Goal: Task Accomplishment & Management: Manage account settings

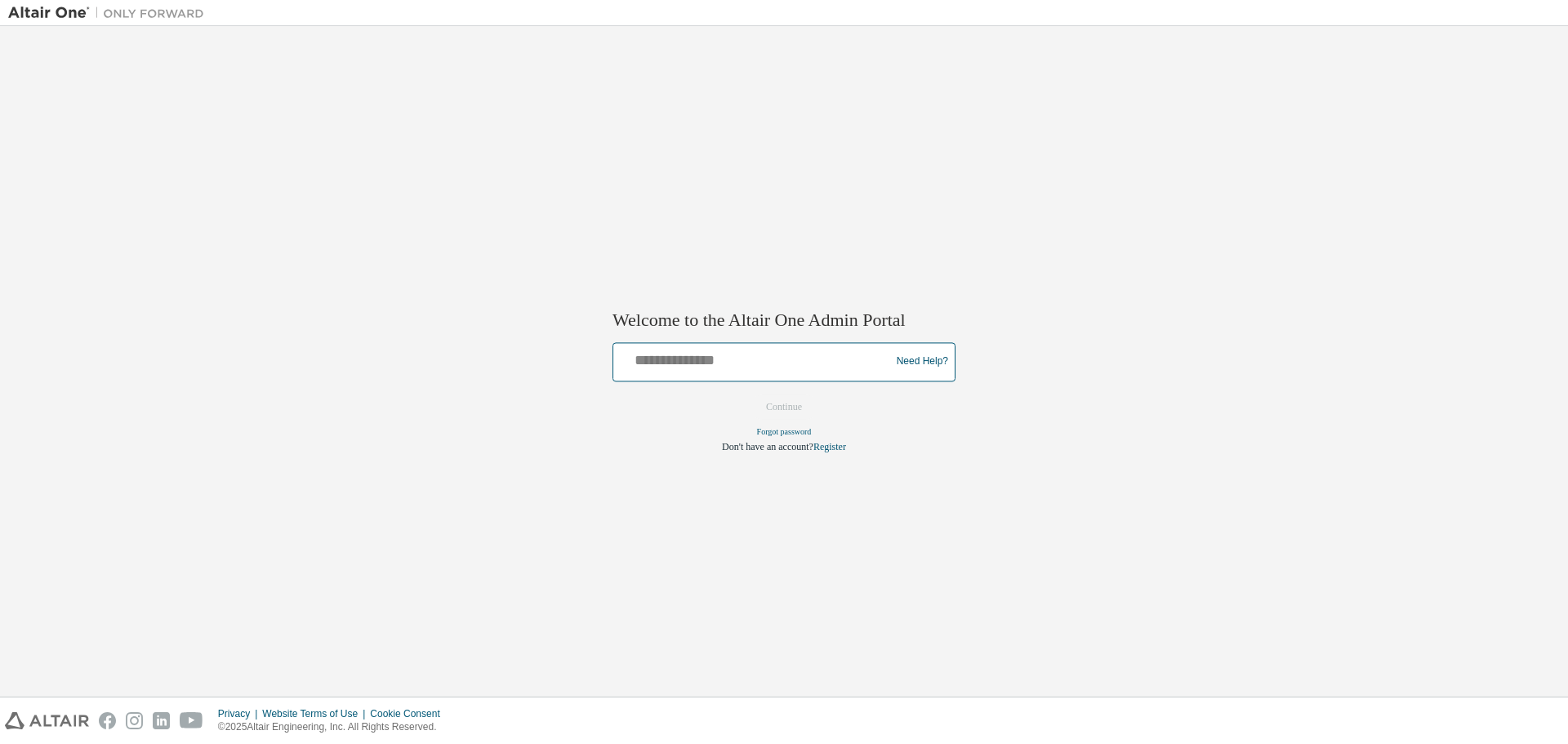
click at [756, 362] on input "text" at bounding box center [755, 358] width 269 height 24
type input "**********"
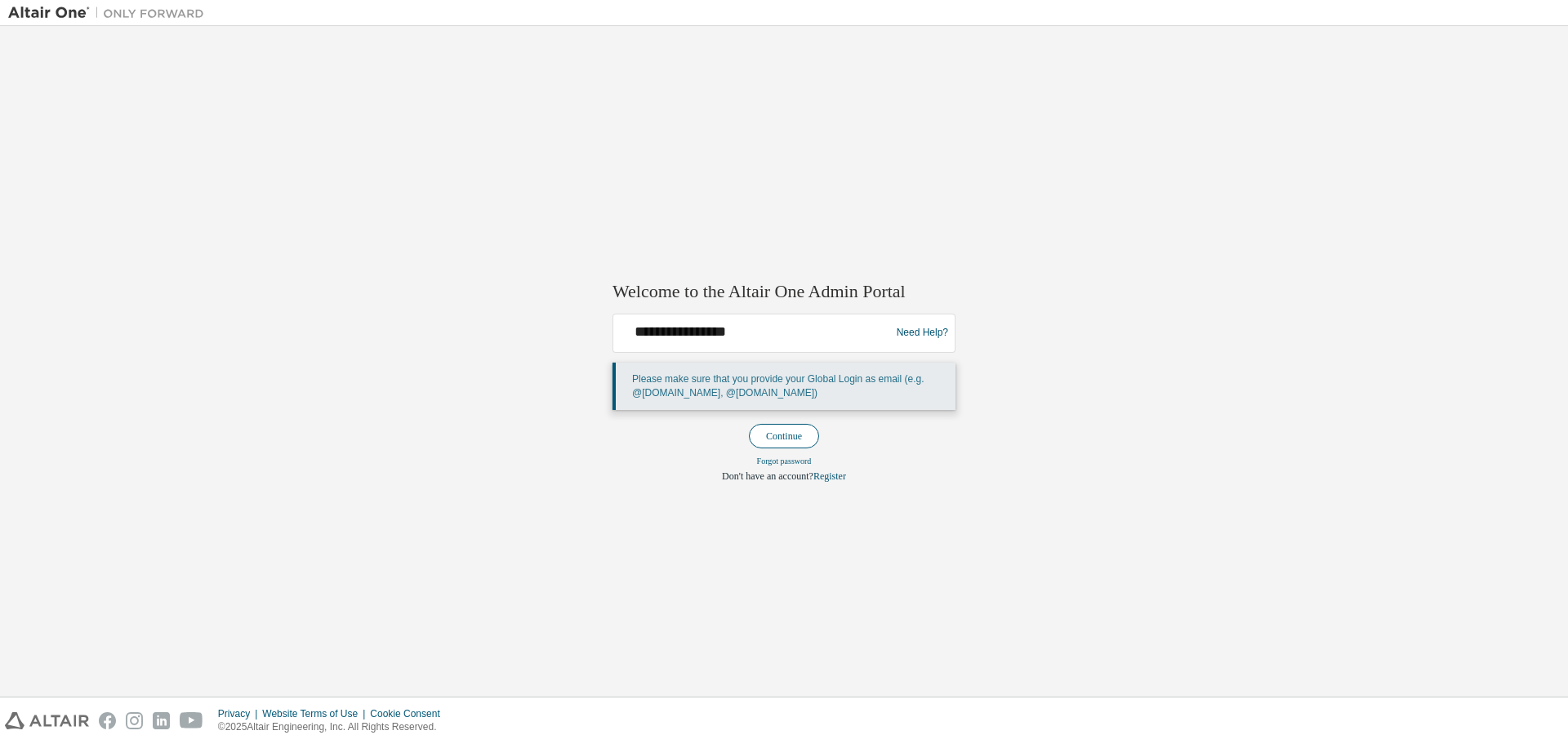
click at [779, 427] on button "Continue" at bounding box center [784, 435] width 70 height 24
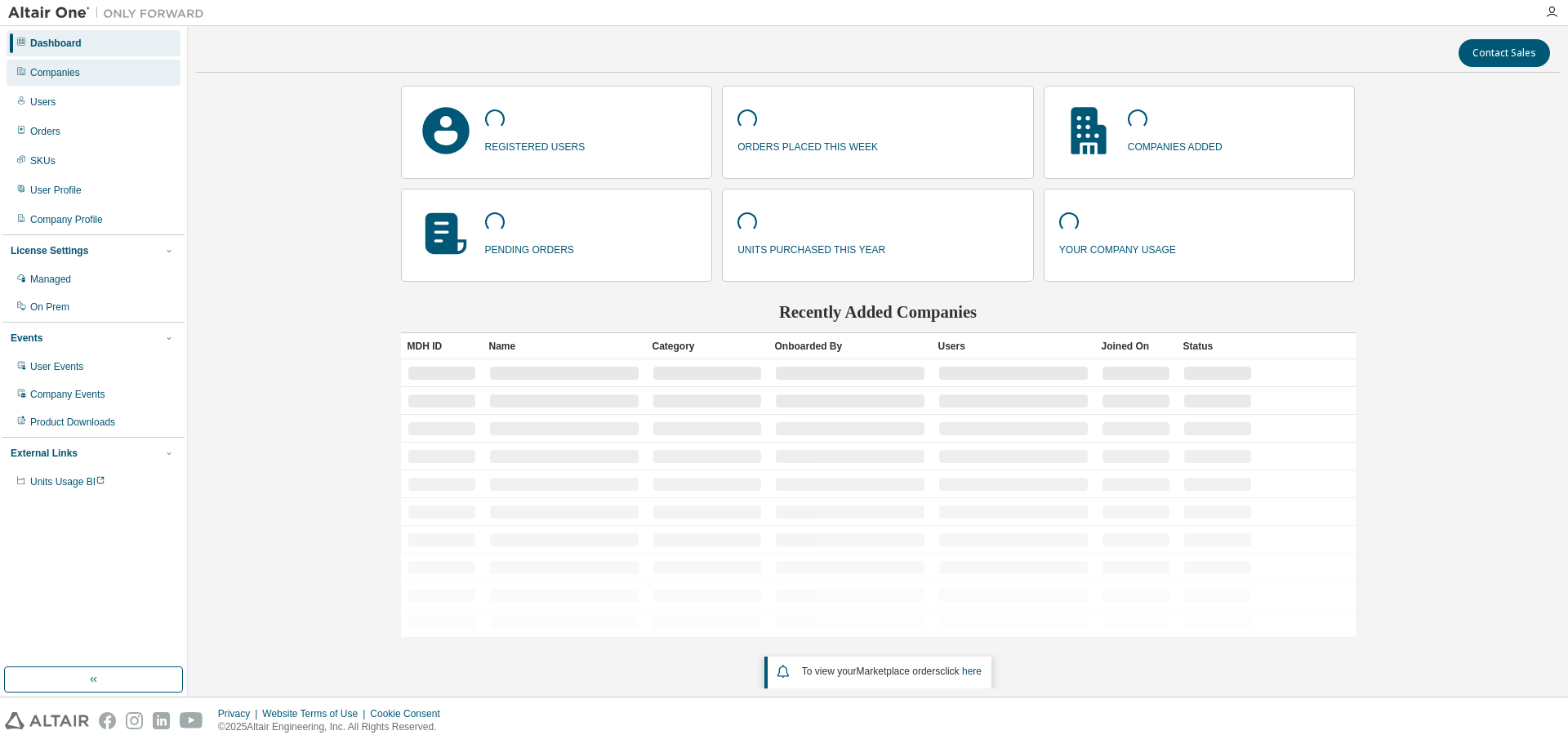
click at [65, 76] on div "Companies" at bounding box center [55, 73] width 50 height 13
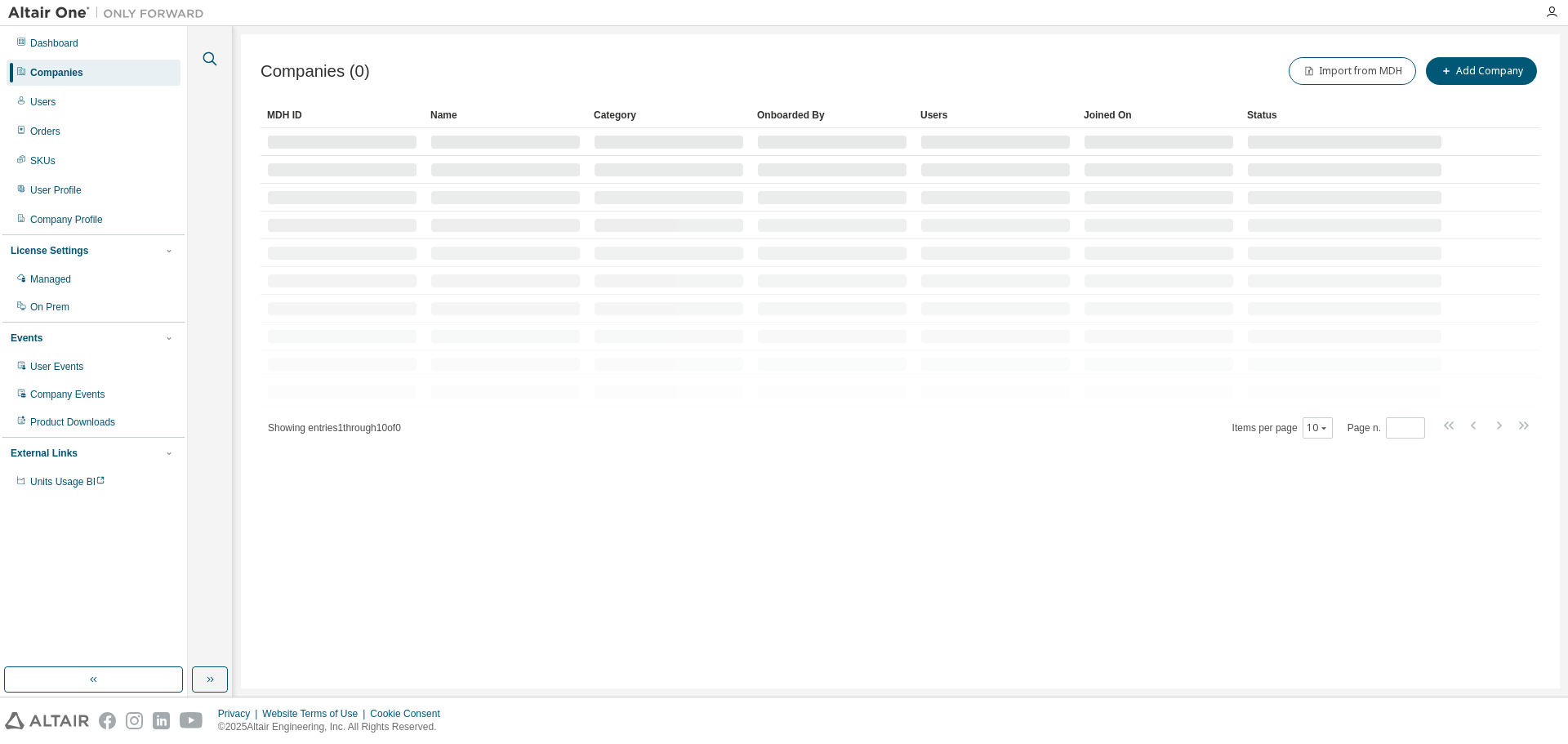
click at [214, 53] on icon "button" at bounding box center [210, 59] width 19 height 19
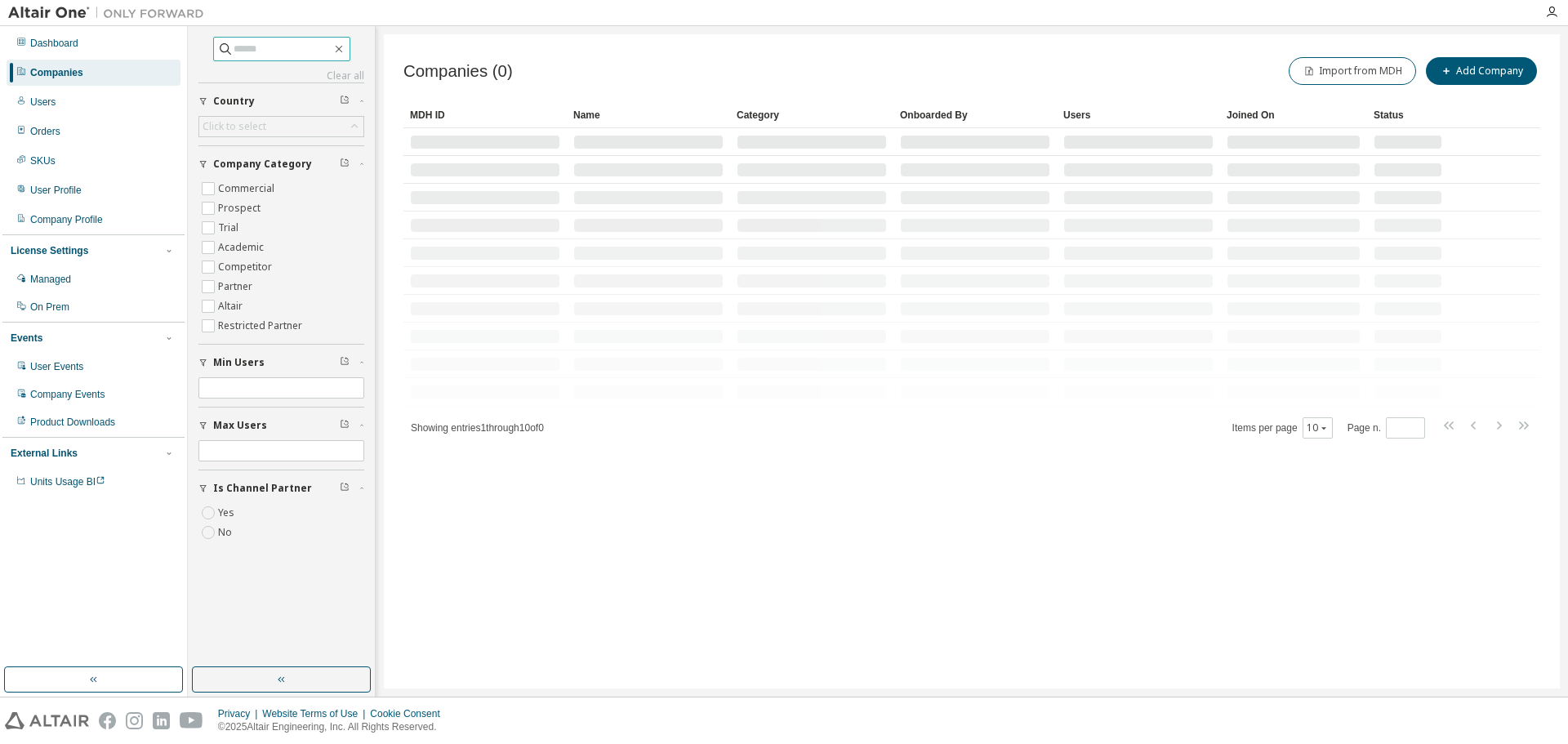
click at [259, 52] on input "text" at bounding box center [283, 48] width 98 height 16
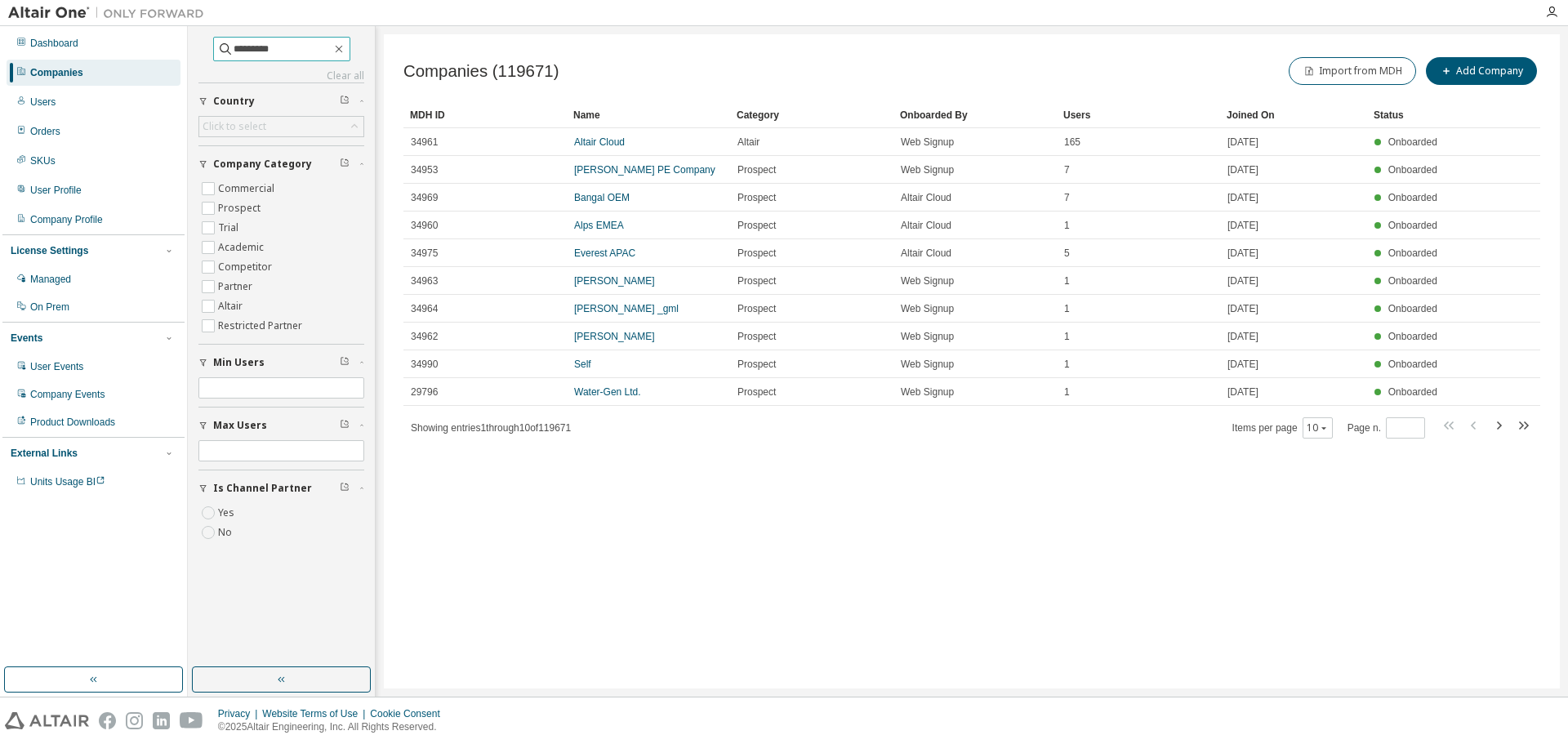
type input "*********"
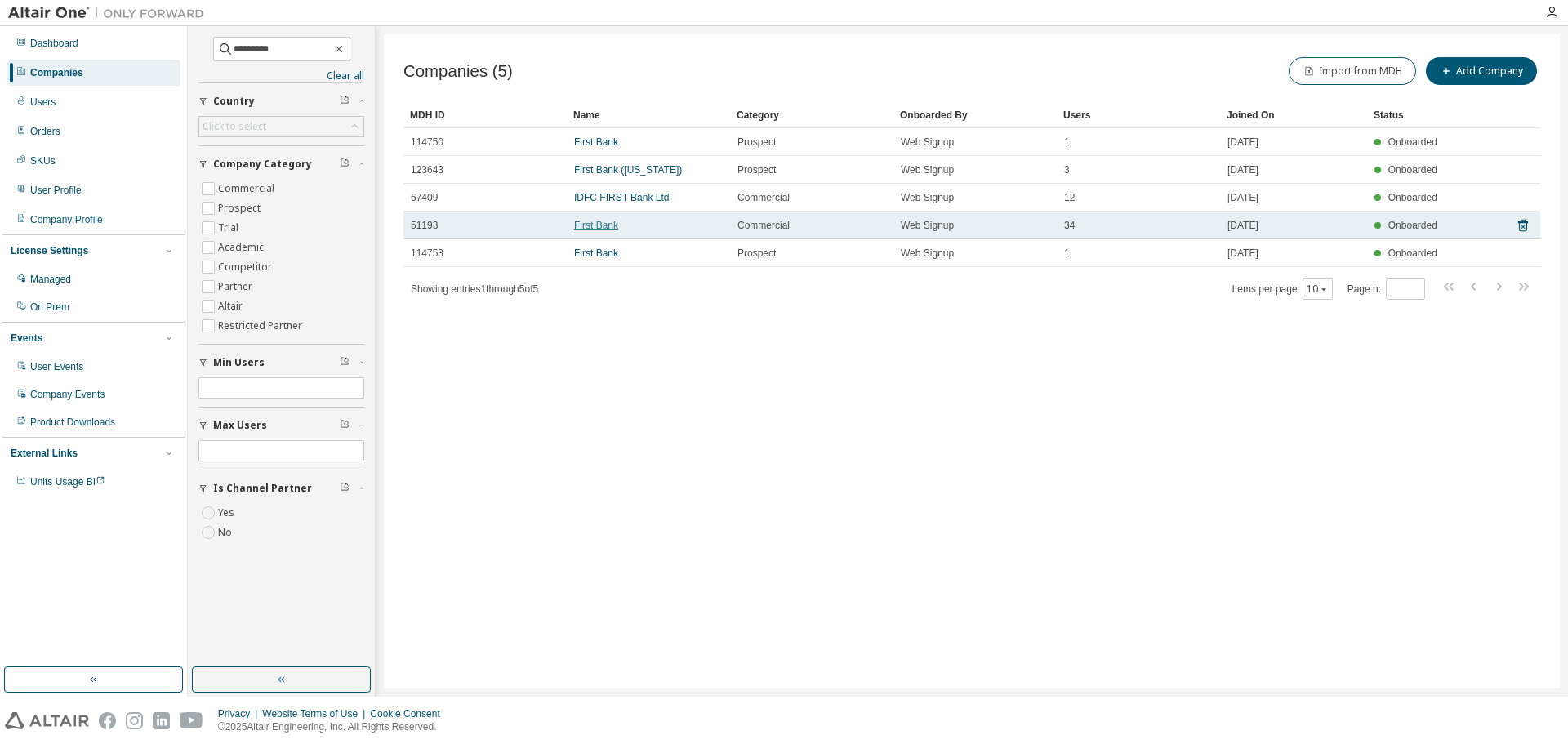
click at [600, 225] on link "First Bank" at bounding box center [596, 226] width 44 height 12
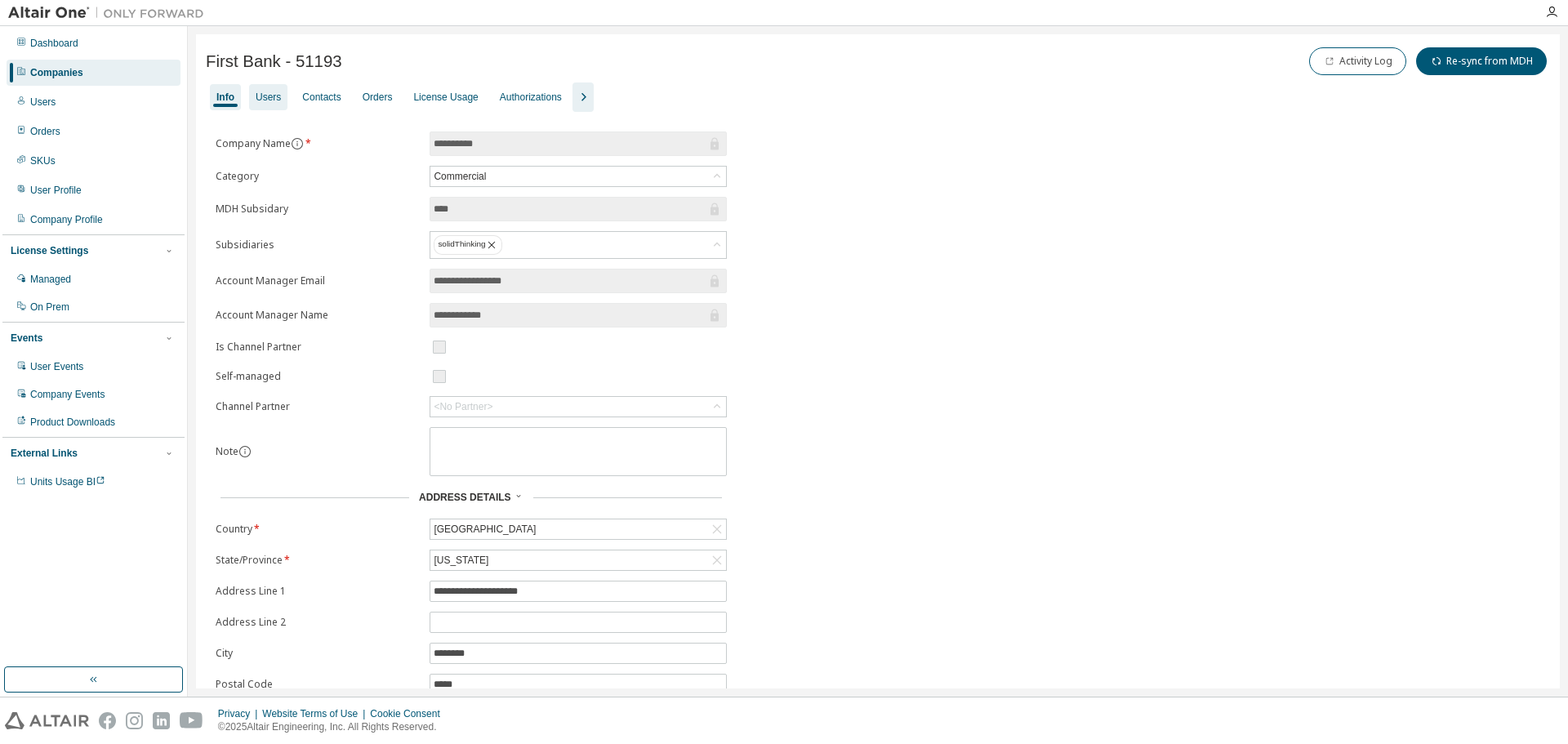
click at [263, 100] on div "Users" at bounding box center [268, 97] width 25 height 13
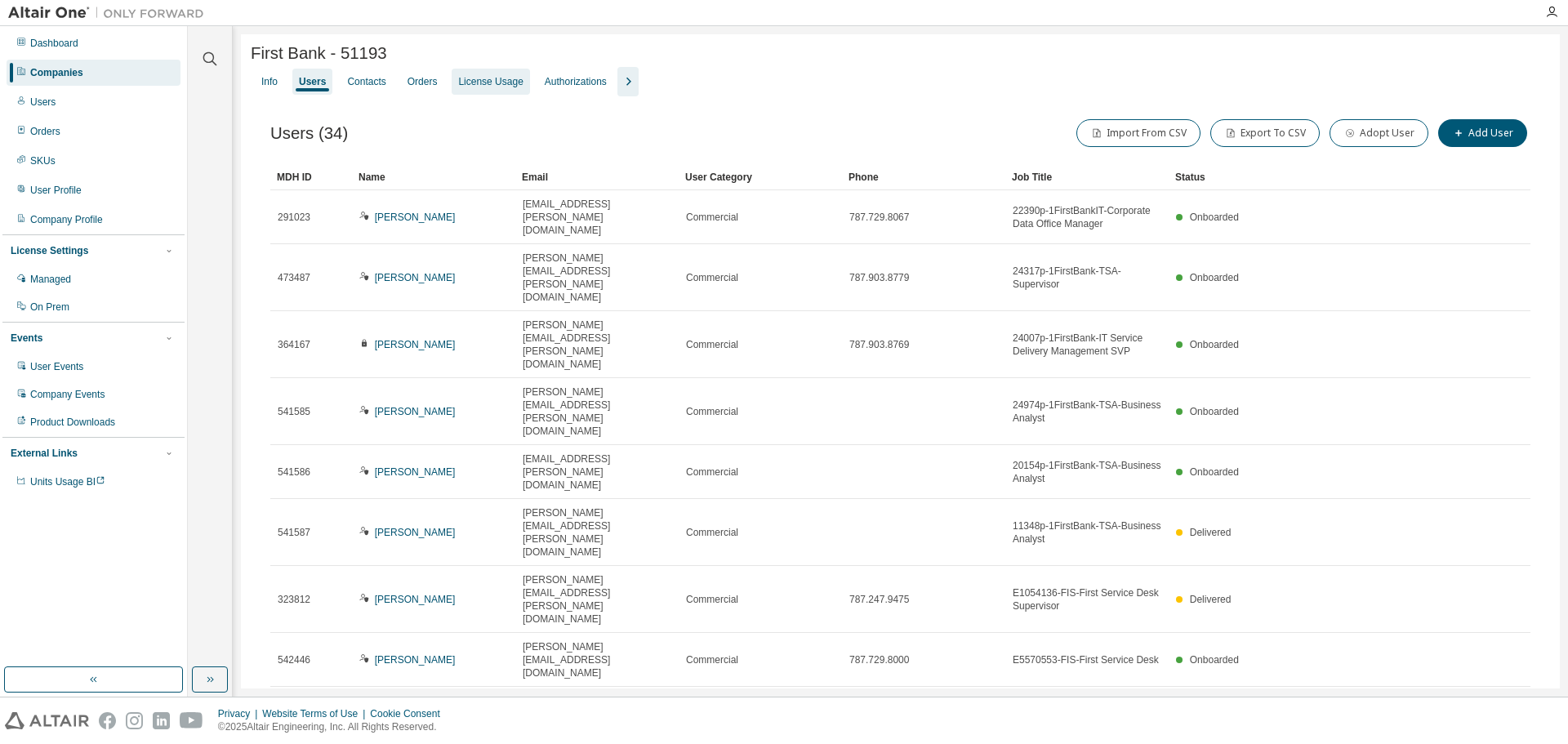
click at [475, 85] on div "License Usage" at bounding box center [490, 82] width 64 height 13
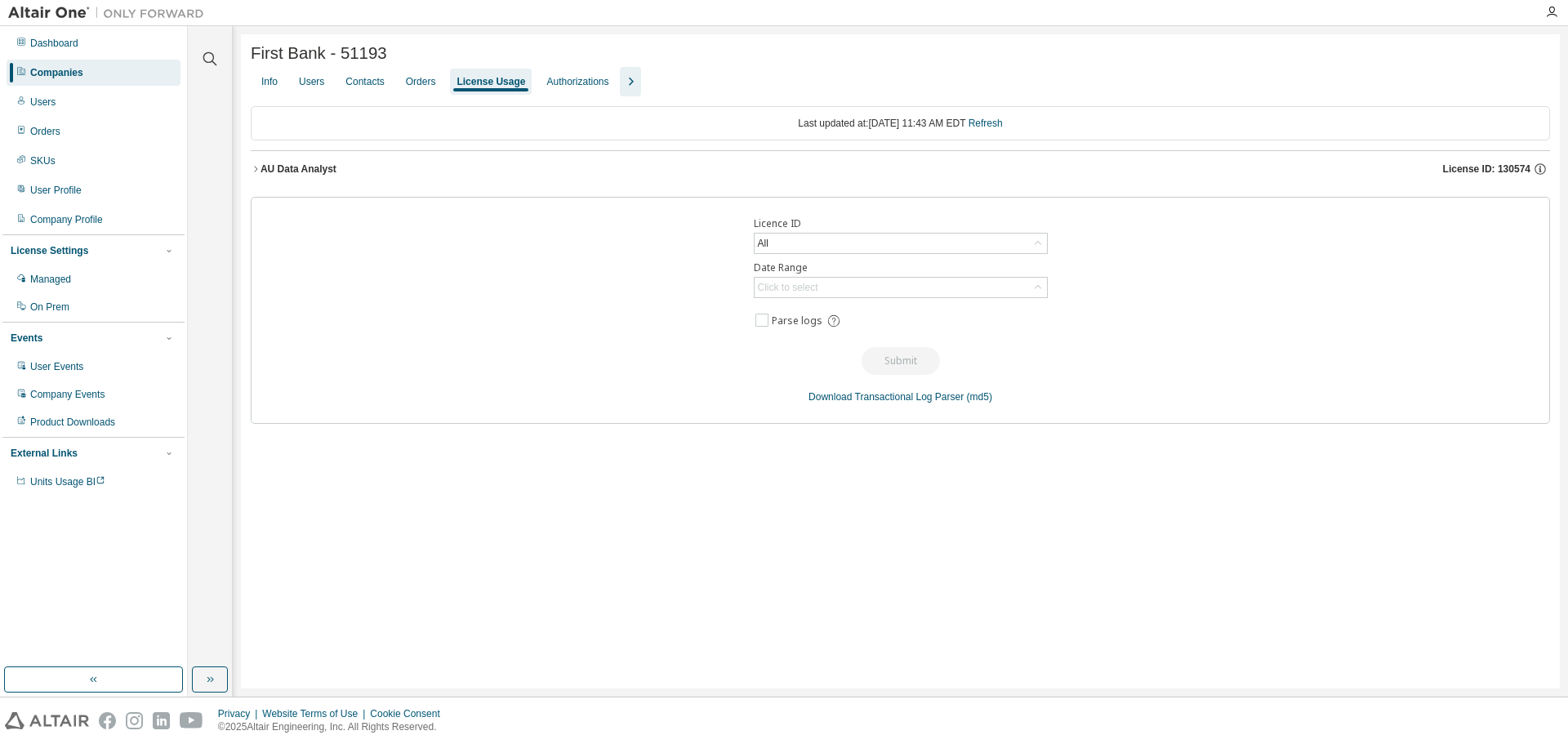
click at [302, 176] on div "AU Data Analyst" at bounding box center [298, 169] width 76 height 13
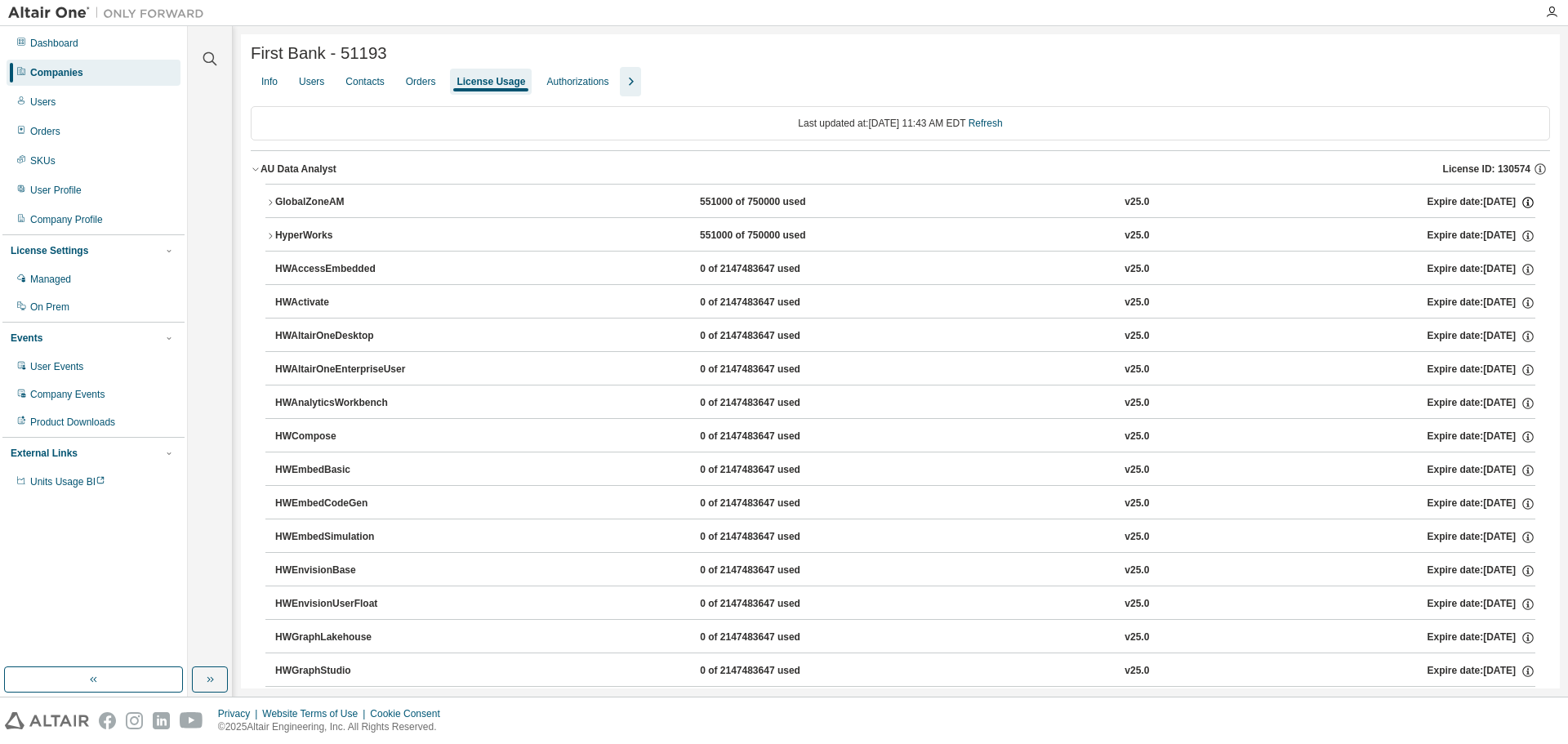
click at [1521, 207] on icon "button" at bounding box center [1528, 202] width 14 height 14
click at [1528, 235] on icon "button" at bounding box center [1529, 234] width 2 height 2
click at [1521, 199] on icon "button" at bounding box center [1528, 202] width 14 height 14
click at [856, 75] on div "Info Users Contacts Orders License Usage Authorizations" at bounding box center [901, 82] width 1300 height 30
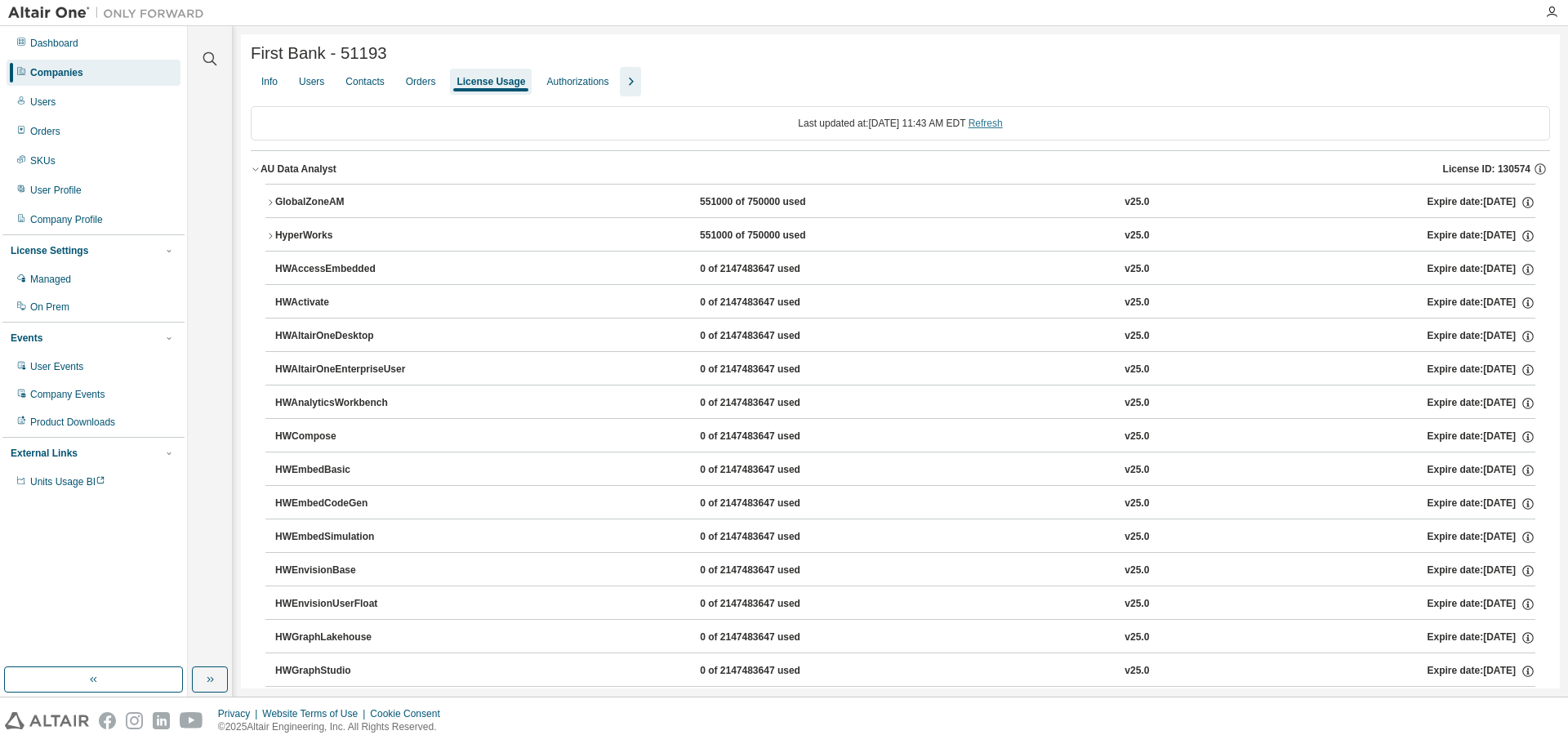
click at [1003, 129] on link "Refresh" at bounding box center [986, 123] width 35 height 12
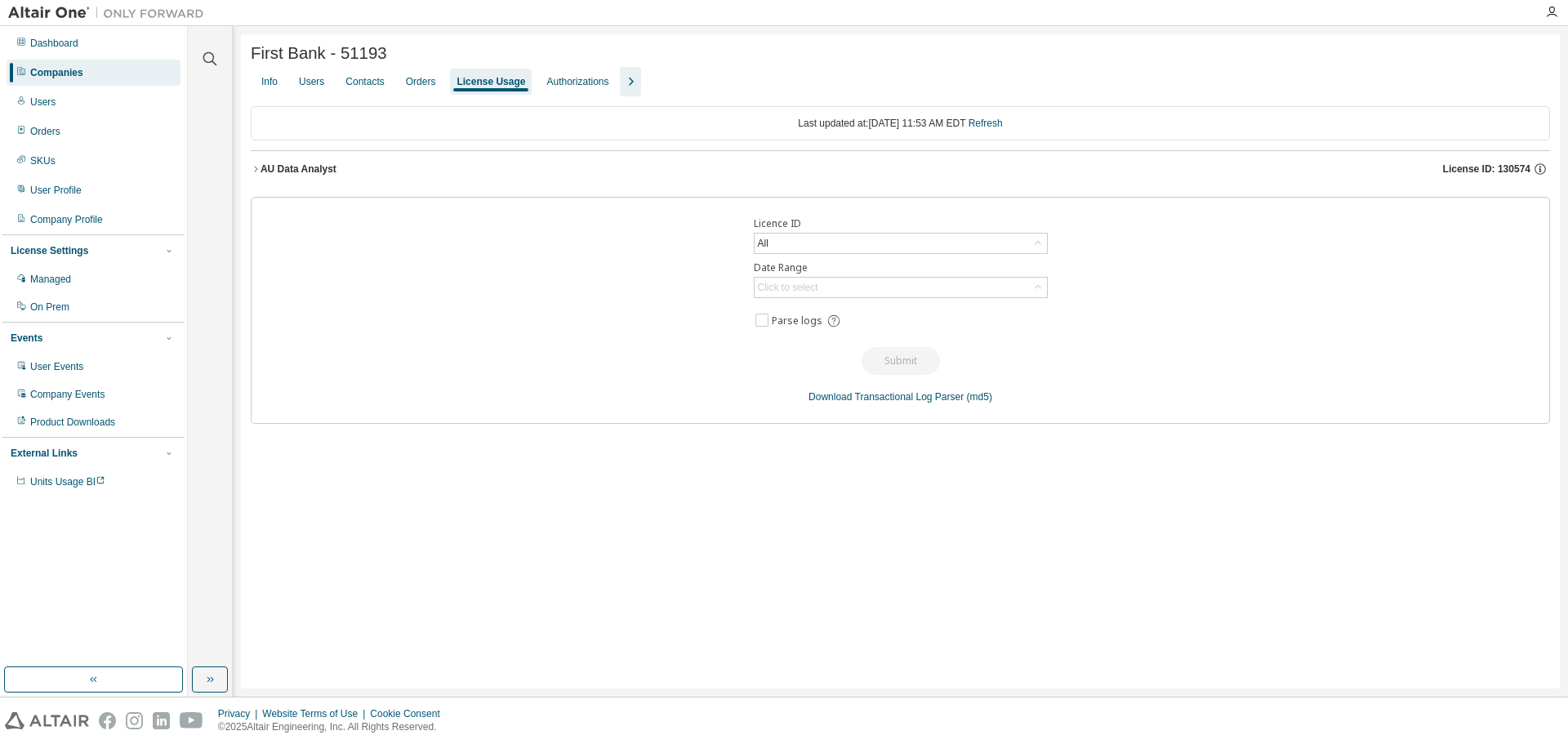
click at [306, 173] on div "AU Data Analyst" at bounding box center [298, 169] width 76 height 13
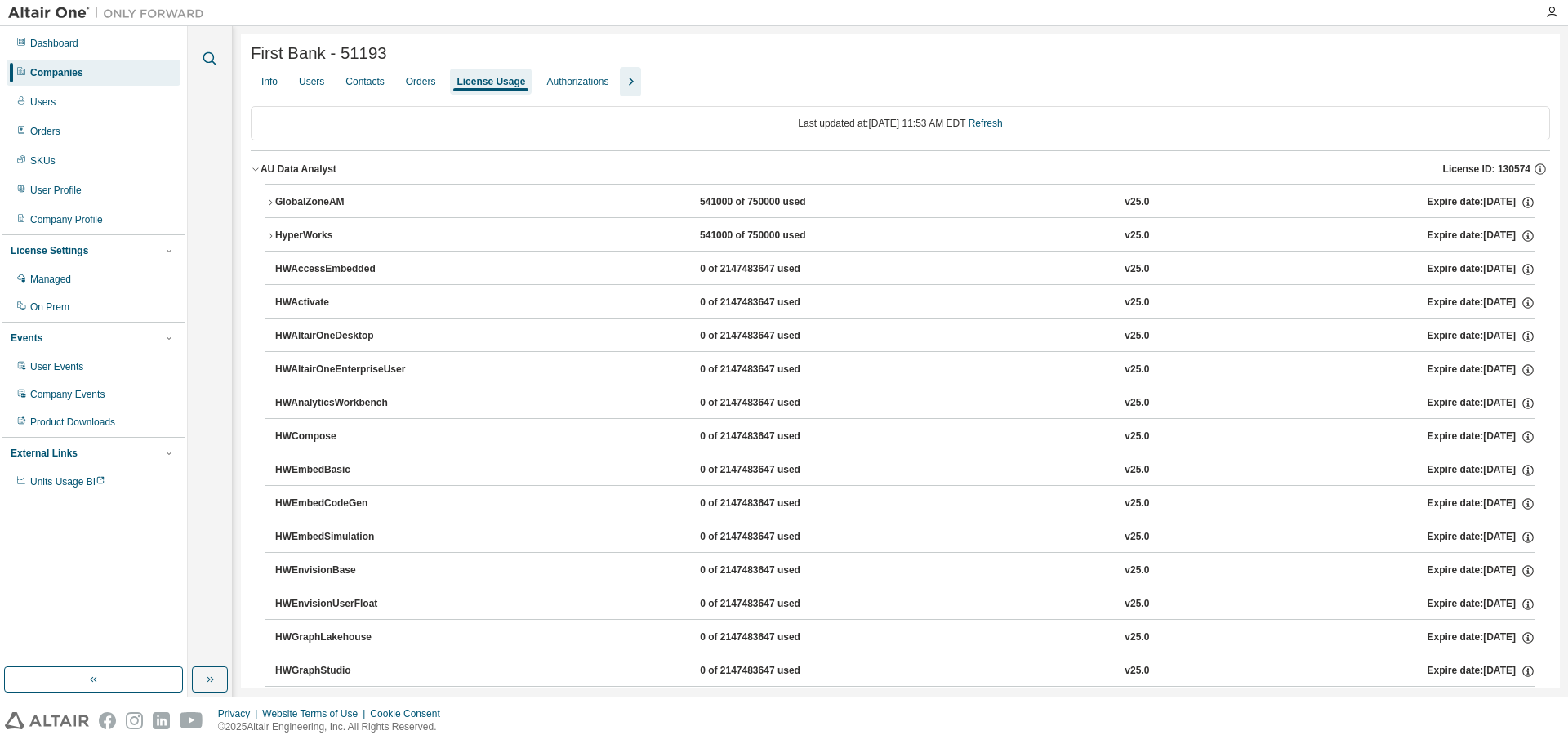
click at [209, 62] on icon "button" at bounding box center [210, 59] width 19 height 19
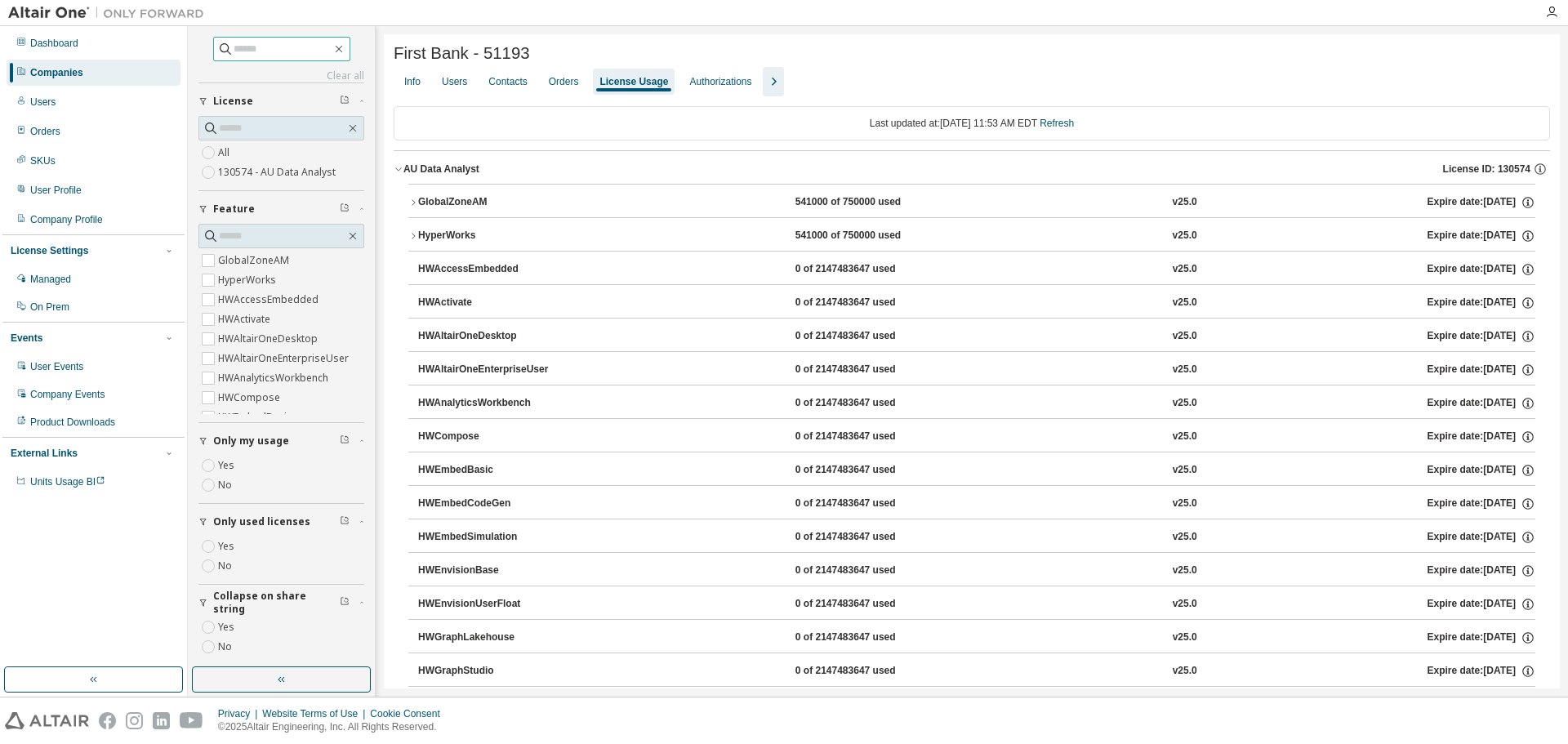
click at [311, 46] on input "text" at bounding box center [283, 48] width 98 height 16
type input "******"
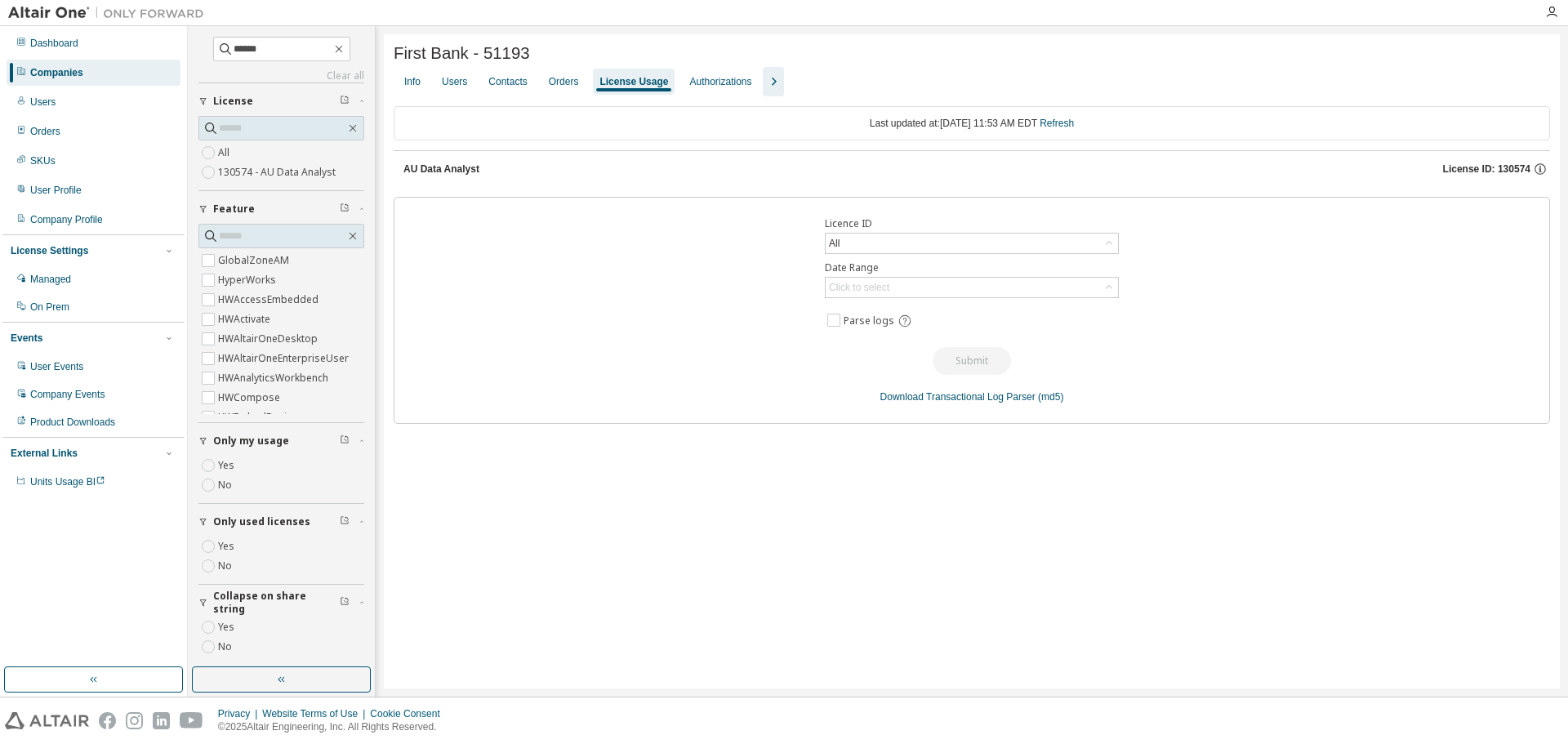
click at [333, 73] on link "Clear all" at bounding box center [281, 76] width 165 height 13
click at [282, 677] on icon "button" at bounding box center [282, 680] width 13 height 13
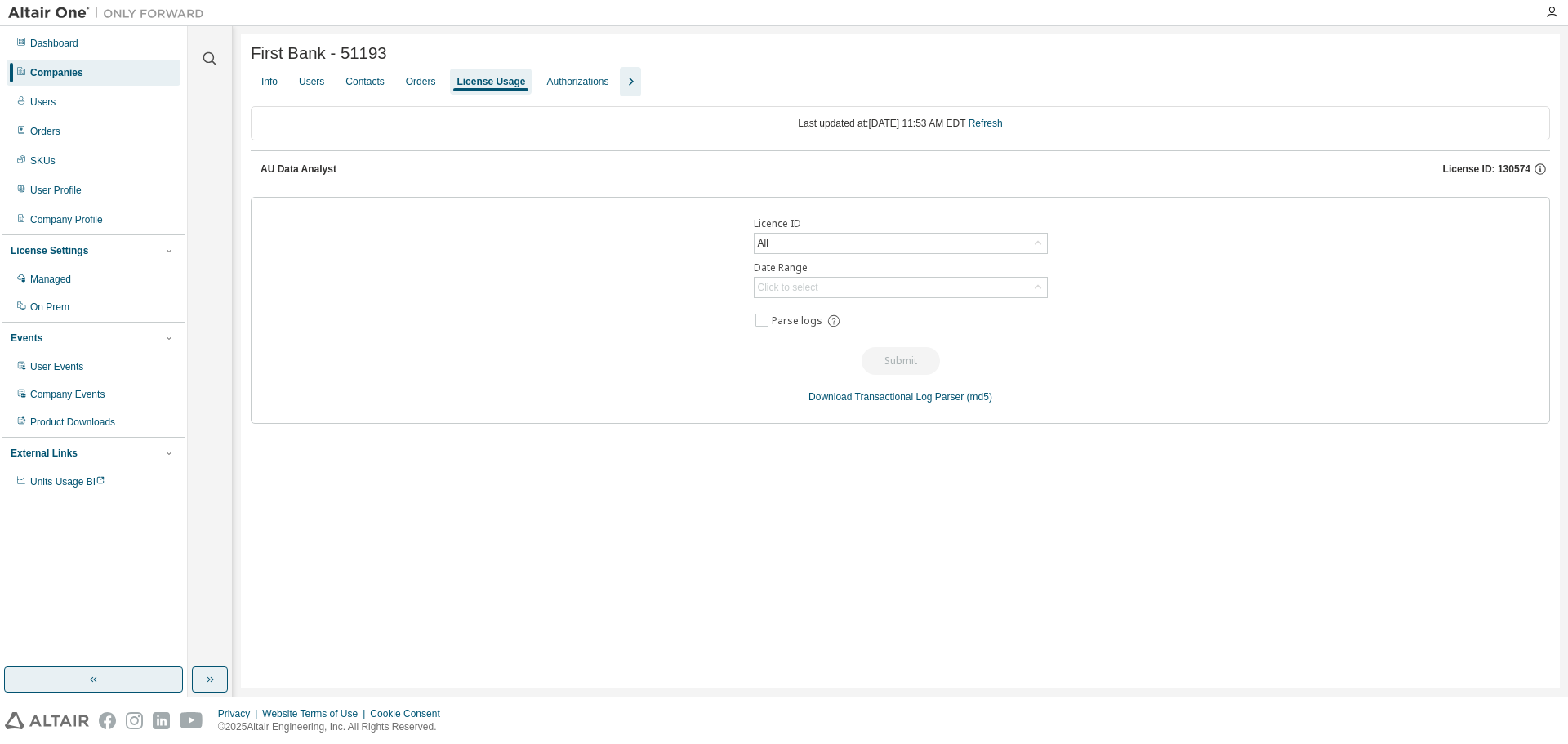
click at [106, 677] on button "button" at bounding box center [93, 679] width 179 height 26
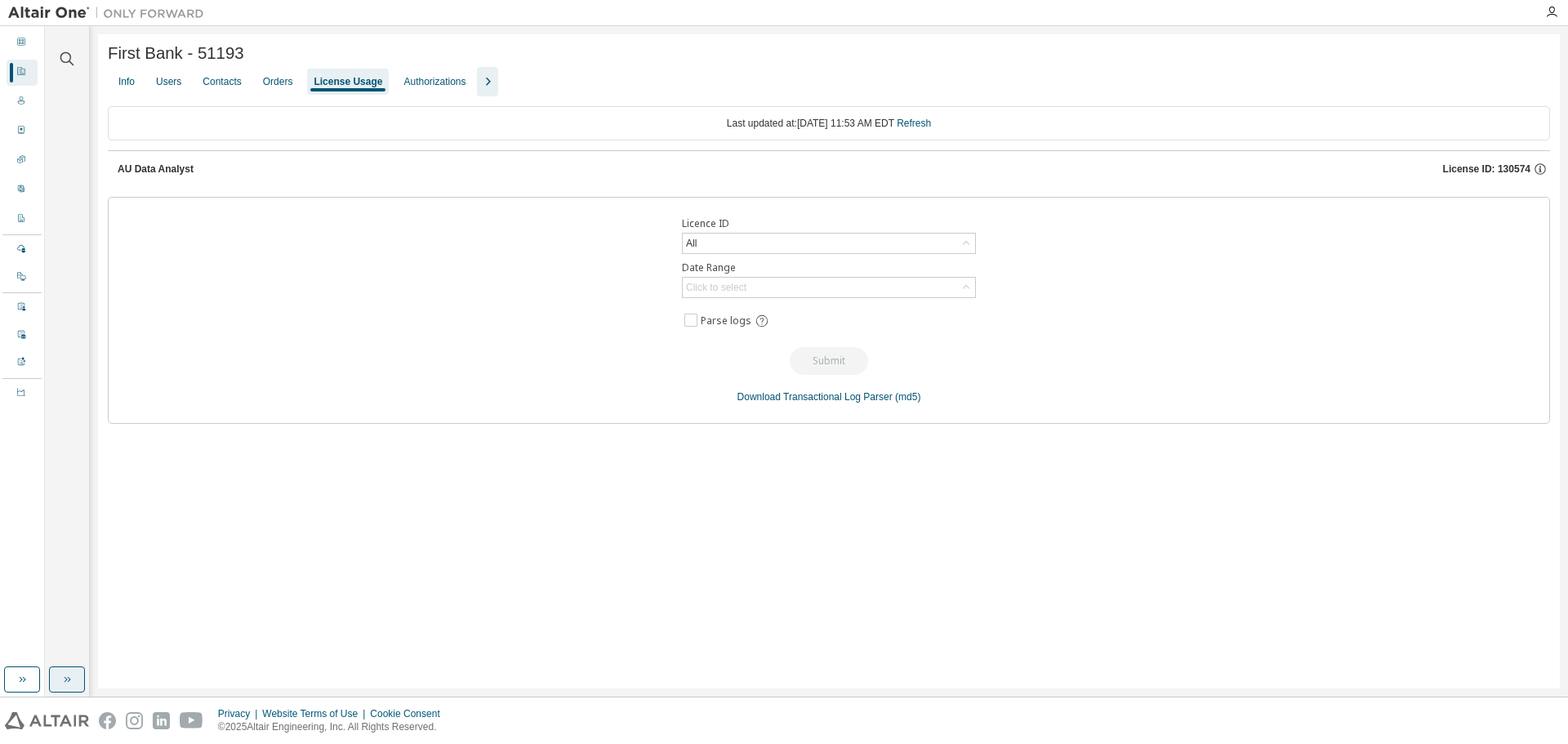
click at [64, 686] on button "button" at bounding box center [66, 679] width 36 height 26
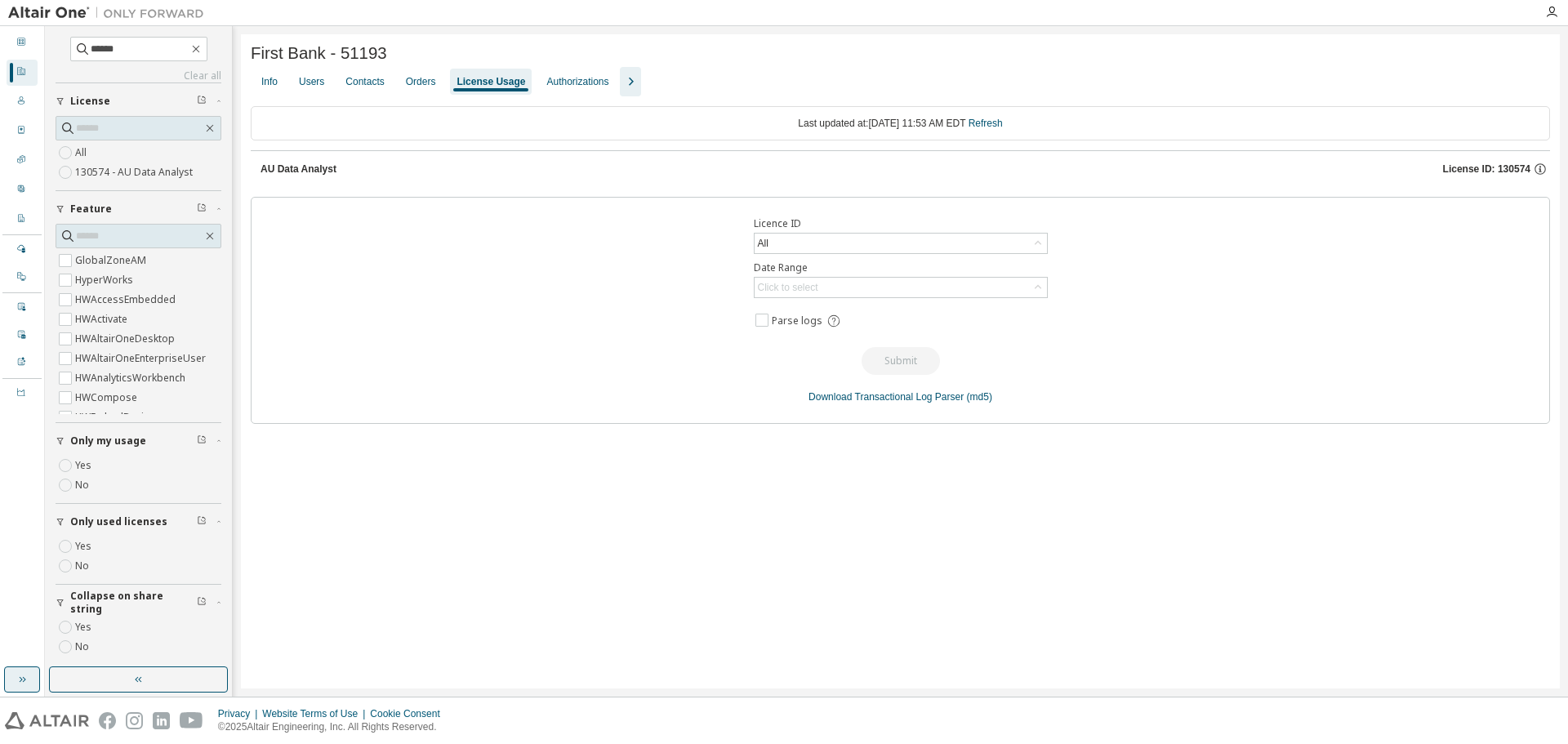
click at [20, 682] on icon "button" at bounding box center [22, 680] width 13 height 13
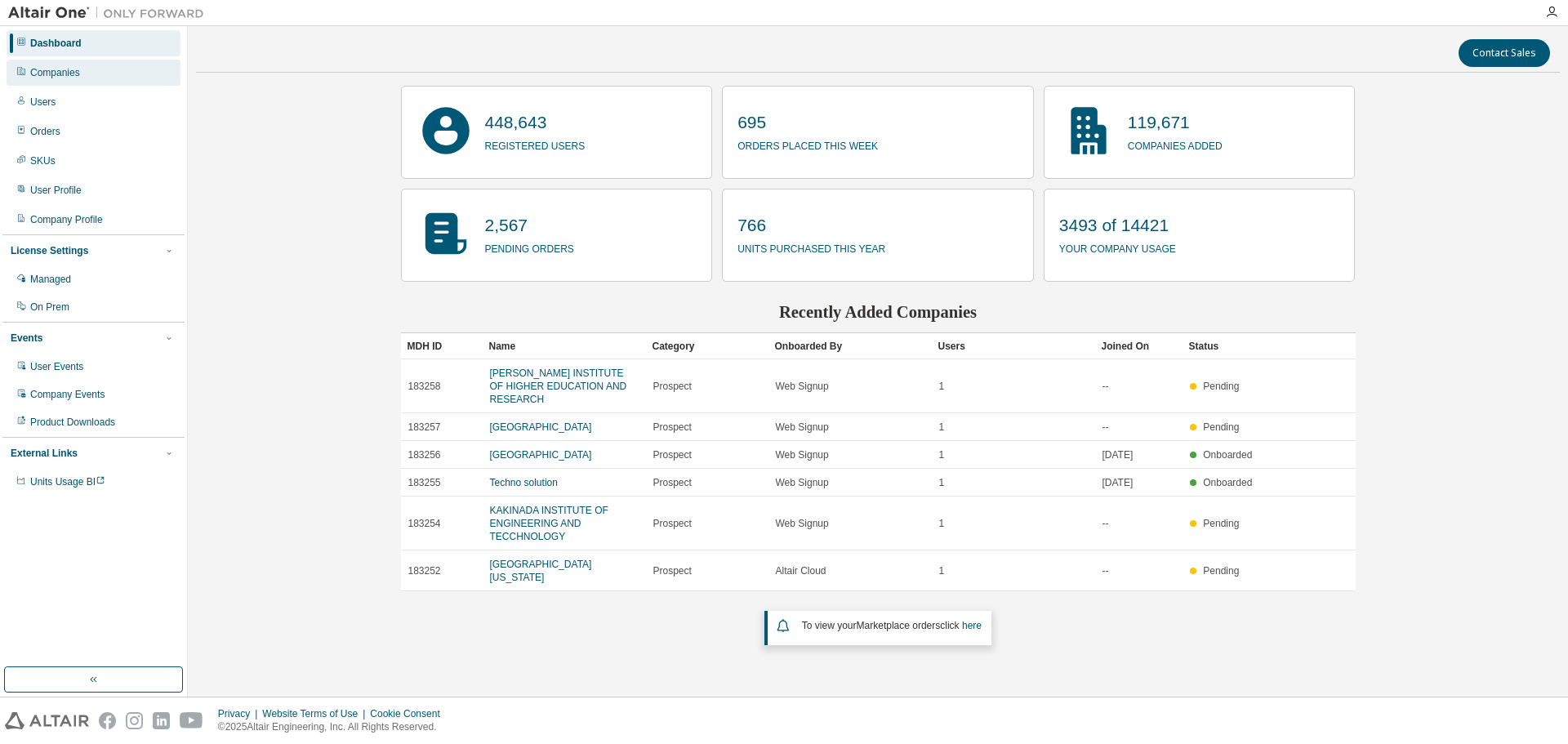
click at [95, 81] on div "Companies" at bounding box center [93, 72] width 174 height 26
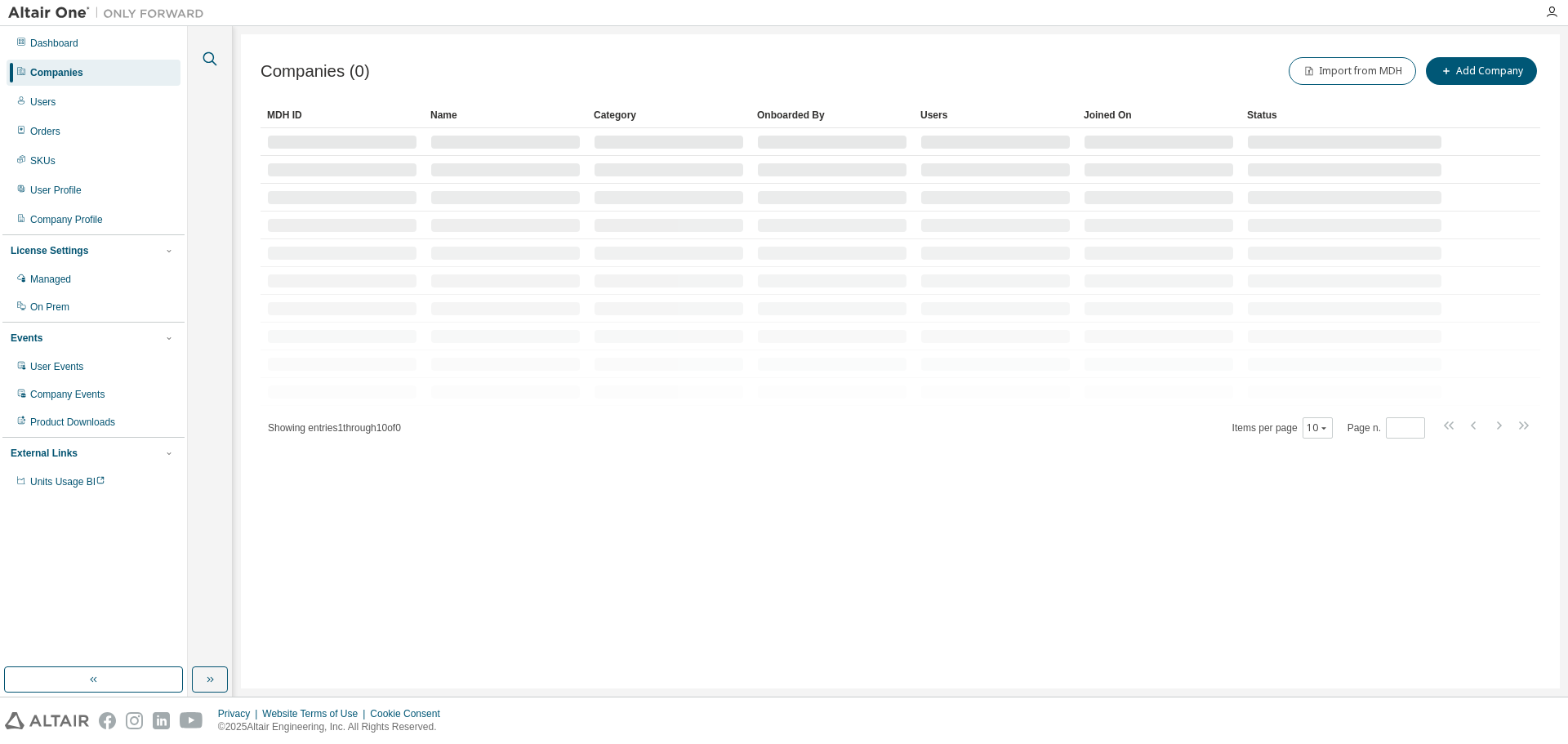
click at [212, 63] on icon "button" at bounding box center [210, 59] width 19 height 19
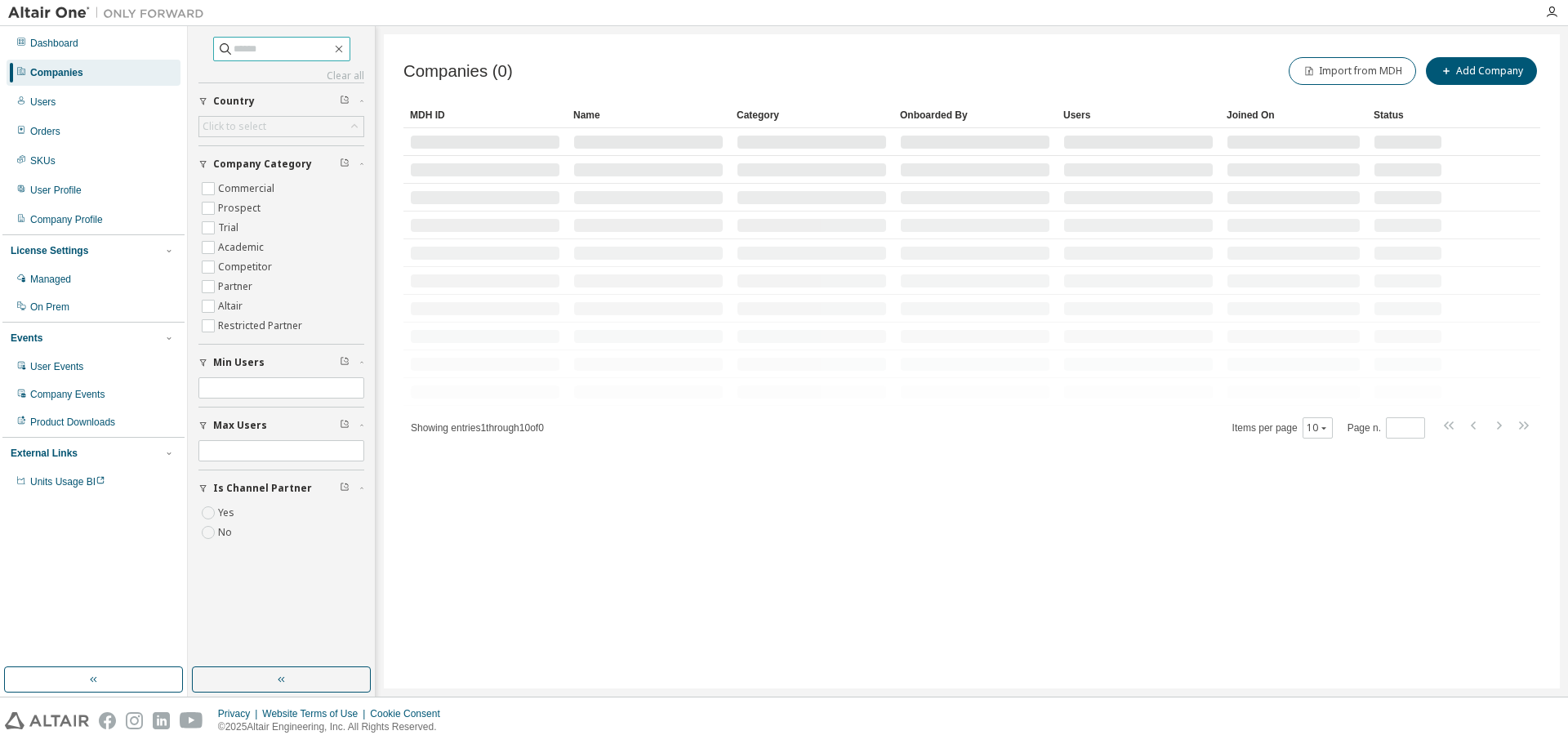
drag, startPoint x: 286, startPoint y: 62, endPoint x: 288, endPoint y: 53, distance: 9.2
click at [286, 59] on div "Clear all Is Channel Partner Yes No Max Users Min Users Company Category Commer…" at bounding box center [281, 293] width 165 height 513
click at [288, 53] on input "text" at bounding box center [283, 48] width 98 height 16
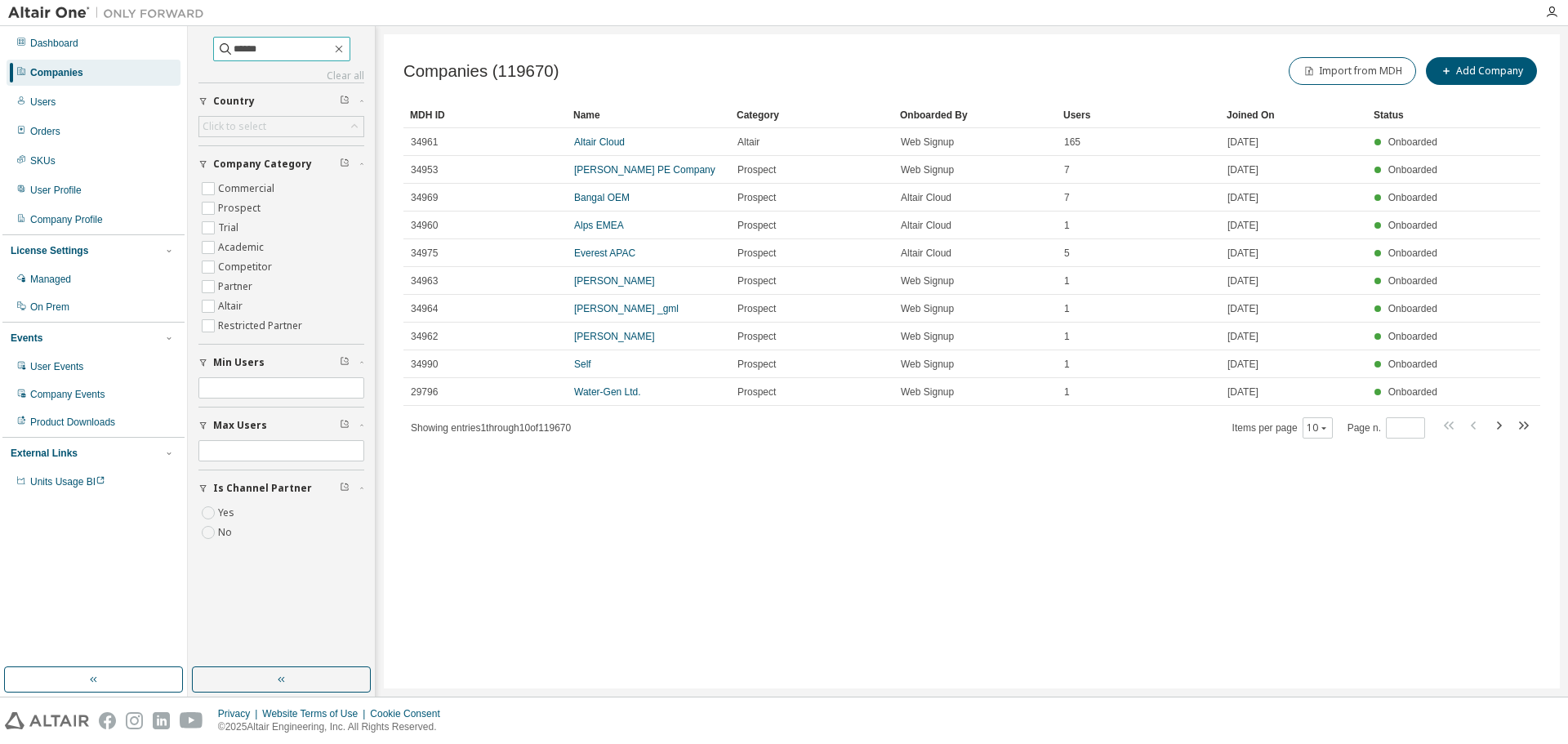
type input "******"
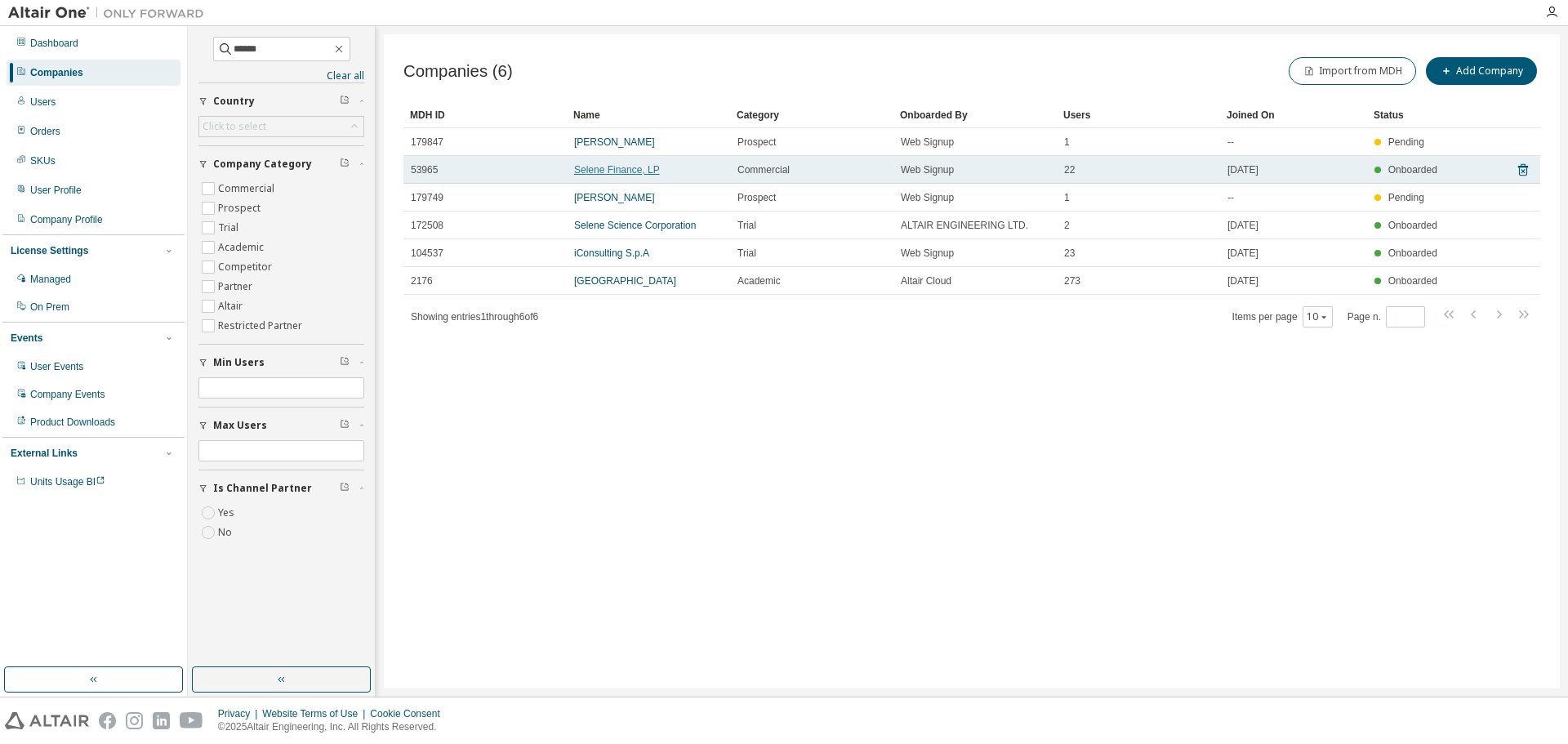
click at [613, 165] on link "Selene Finance, LP" at bounding box center [616, 170] width 86 height 12
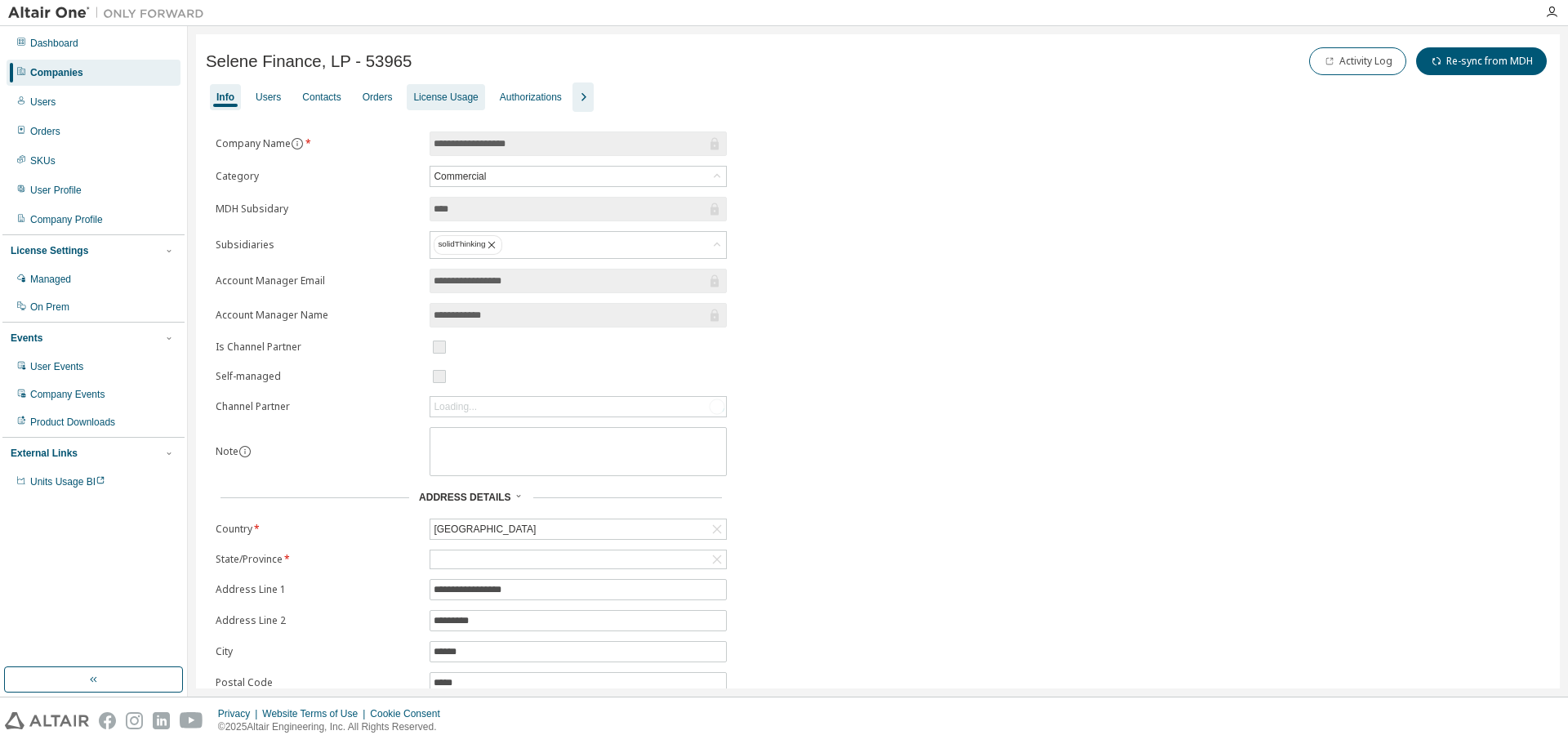
click at [441, 98] on div "License Usage" at bounding box center [445, 97] width 64 height 13
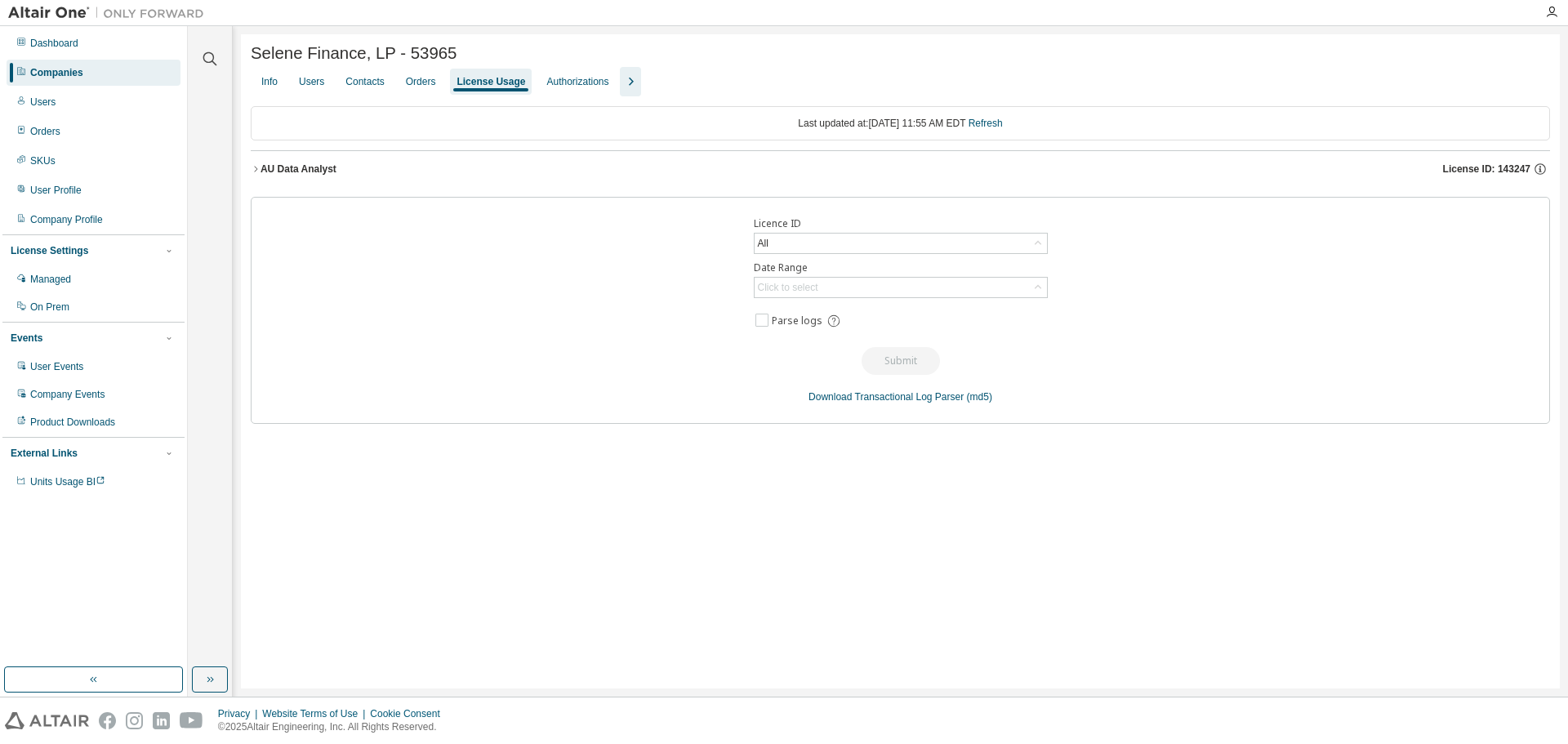
click at [678, 181] on button "AU Data Analyst License ID: 143247" at bounding box center [901, 168] width 1300 height 36
